Goal: Download file/media

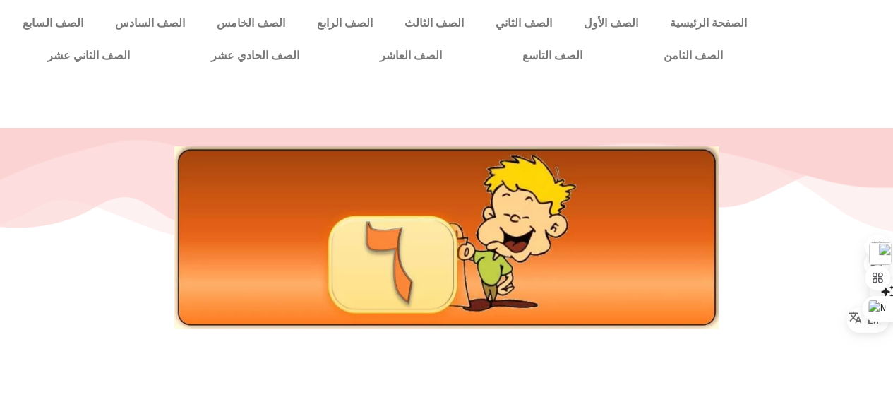
scroll to position [345, 0]
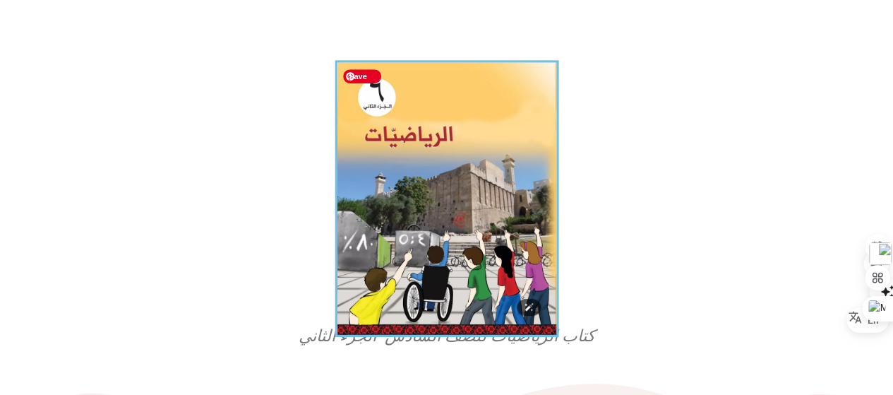
click at [521, 335] on img at bounding box center [447, 198] width 224 height 276
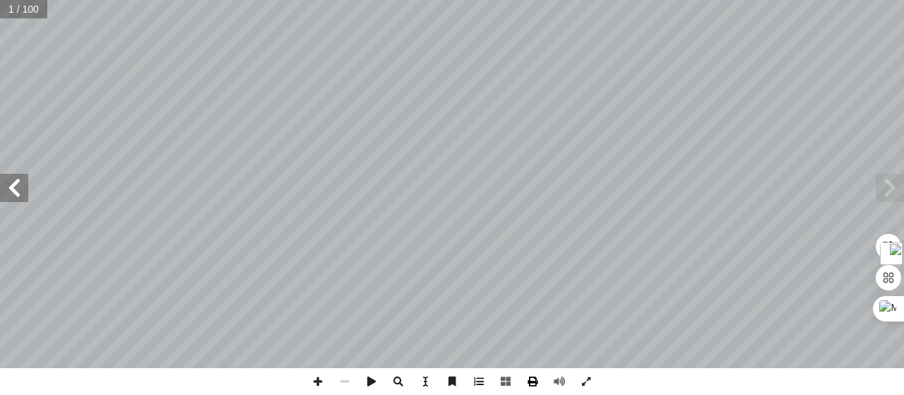
click at [536, 381] on span at bounding box center [532, 381] width 27 height 27
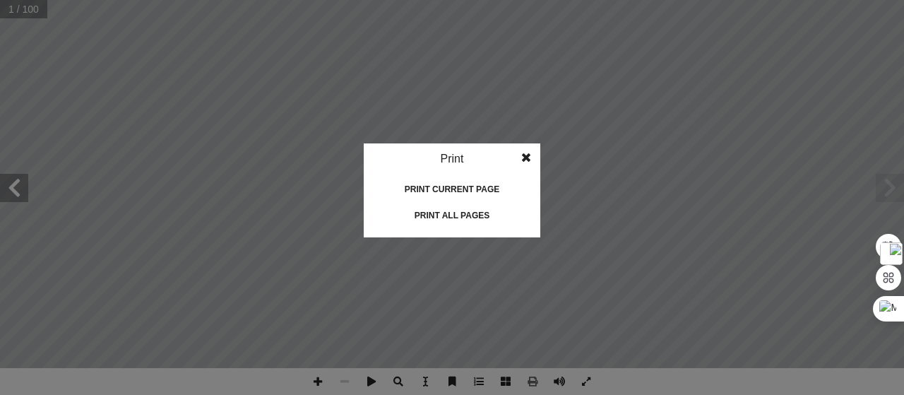
click at [462, 218] on div "Print all pages" at bounding box center [451, 215] width 141 height 23
